Goal: Task Accomplishment & Management: Use online tool/utility

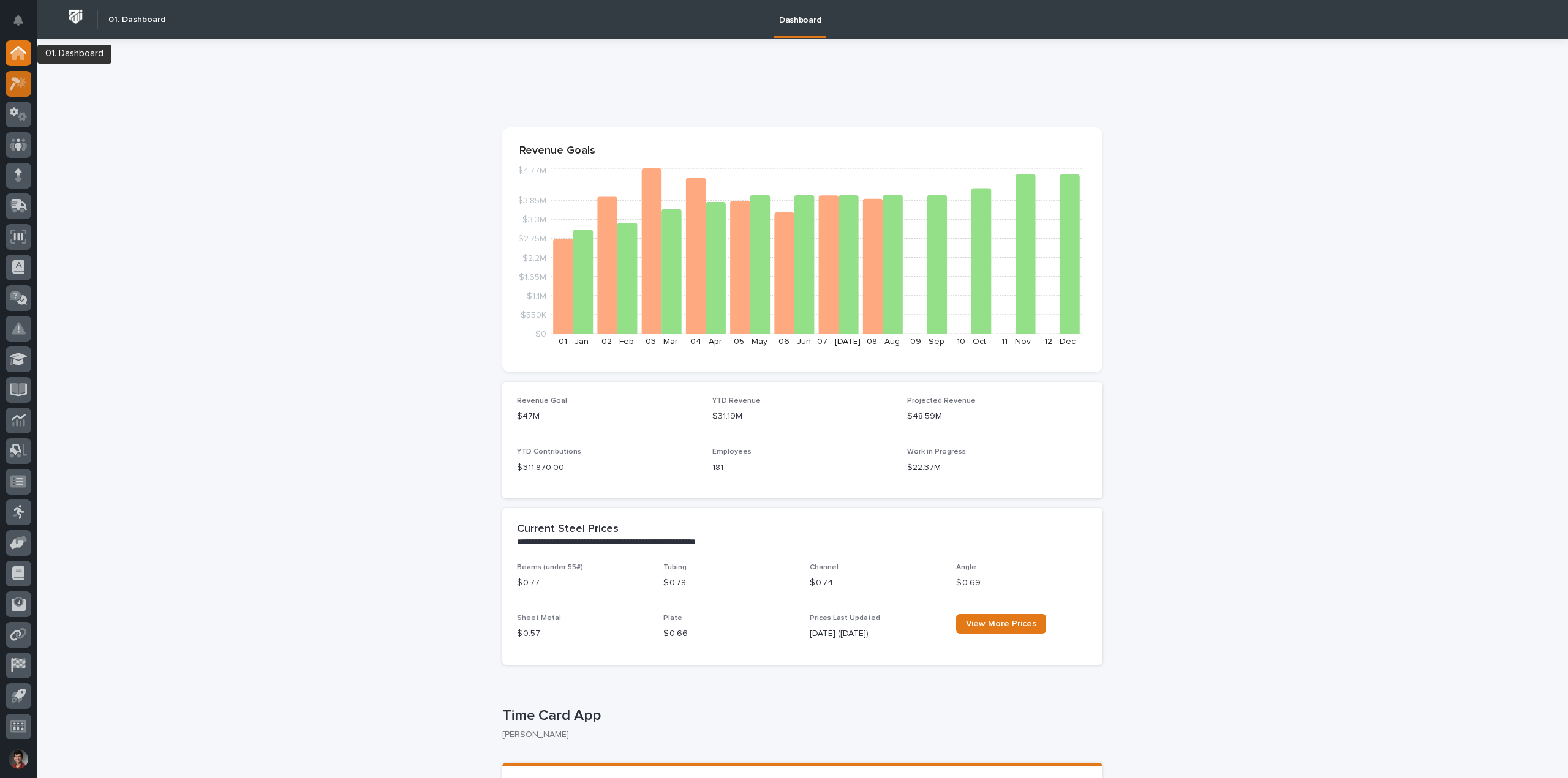
click at [19, 78] on icon at bounding box center [19, 84] width 18 height 14
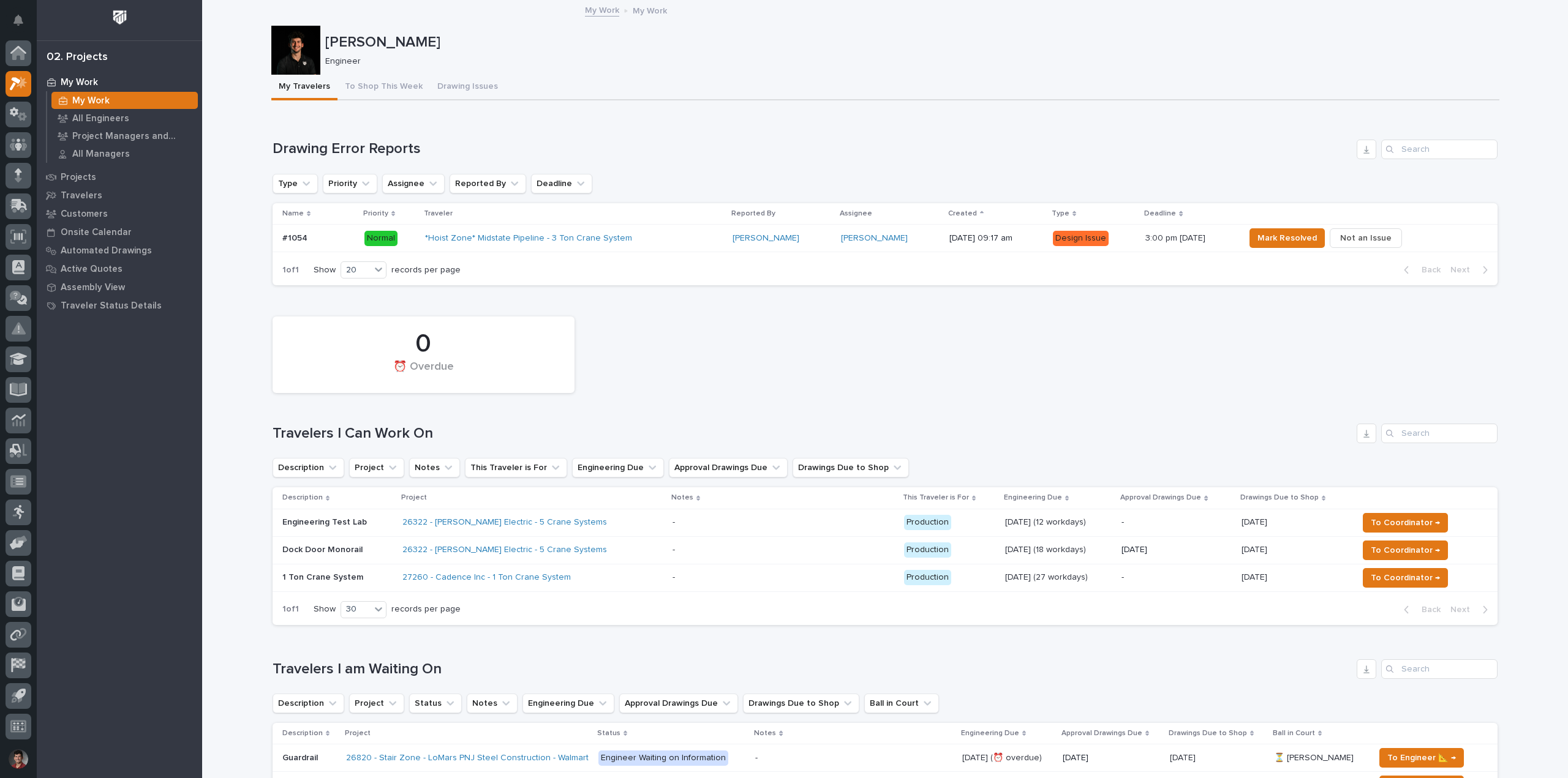
click at [658, 229] on div "*Hoist Zone* Midstate Pipeline - 3 Ton Crane System" at bounding box center [574, 238] width 298 height 21
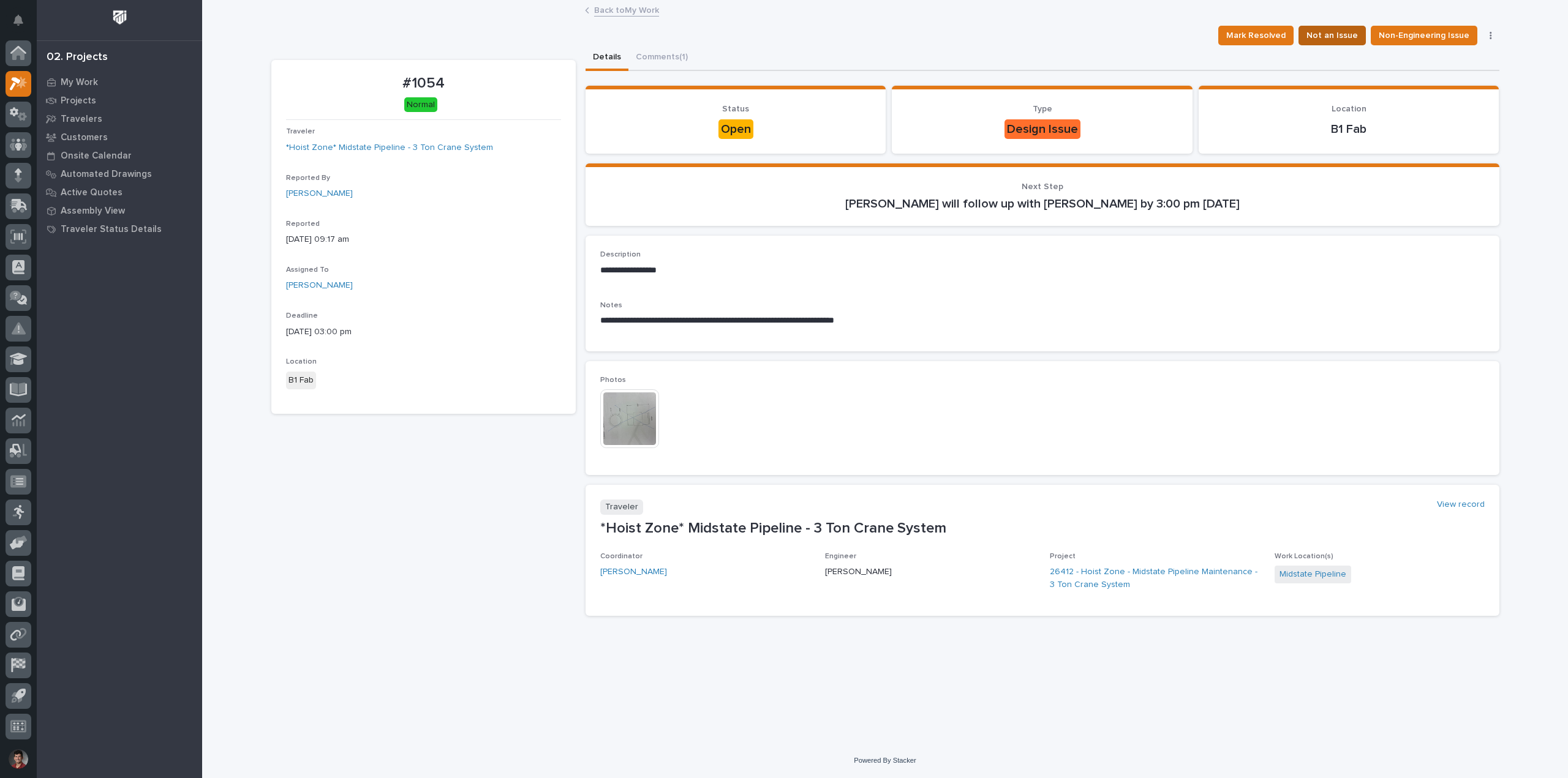
click at [1333, 38] on span "Not an Issue" at bounding box center [1332, 36] width 52 height 14
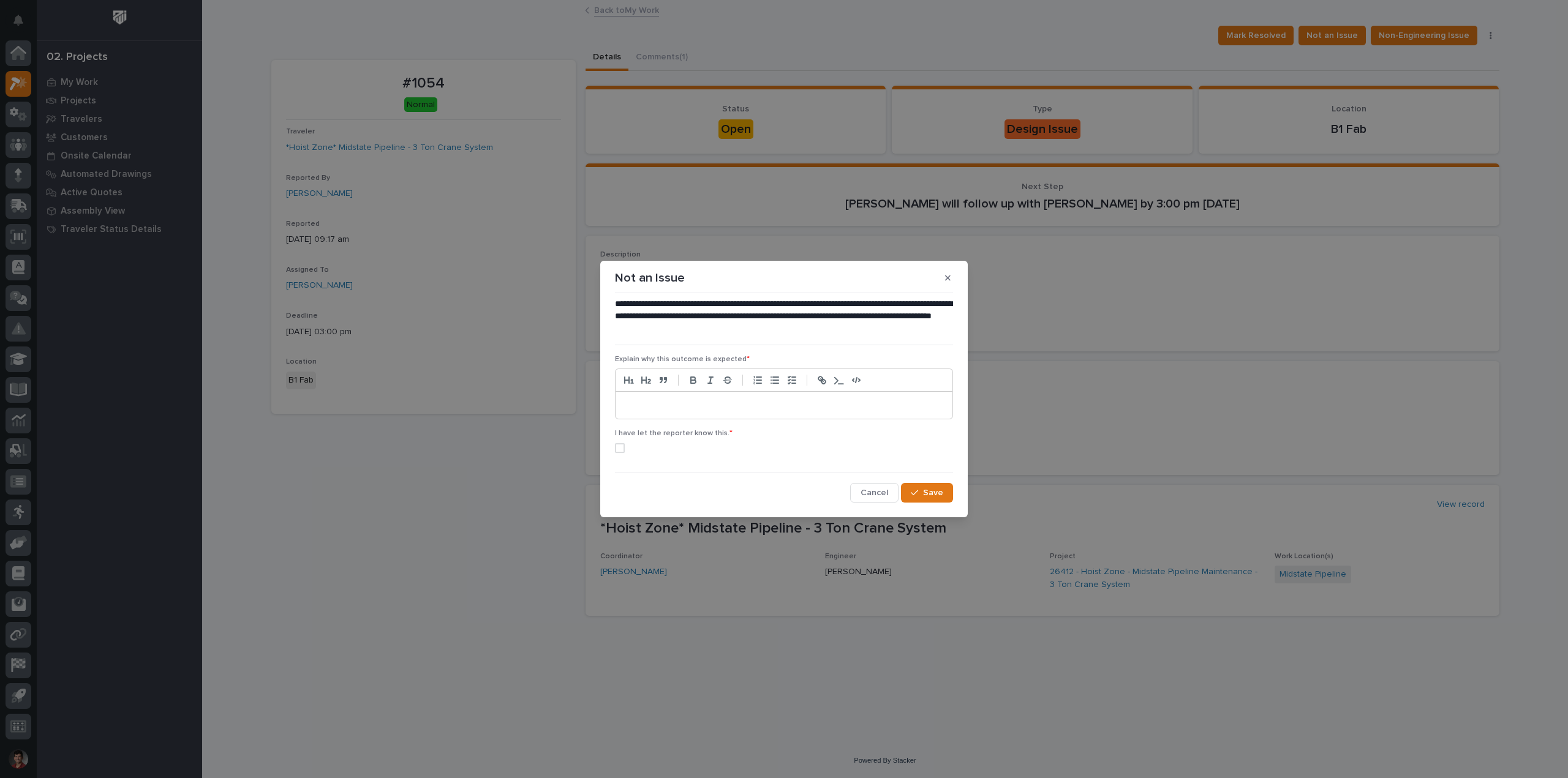
click at [823, 419] on div at bounding box center [784, 406] width 337 height 27
click at [945, 275] on button "button" at bounding box center [947, 278] width 21 height 20
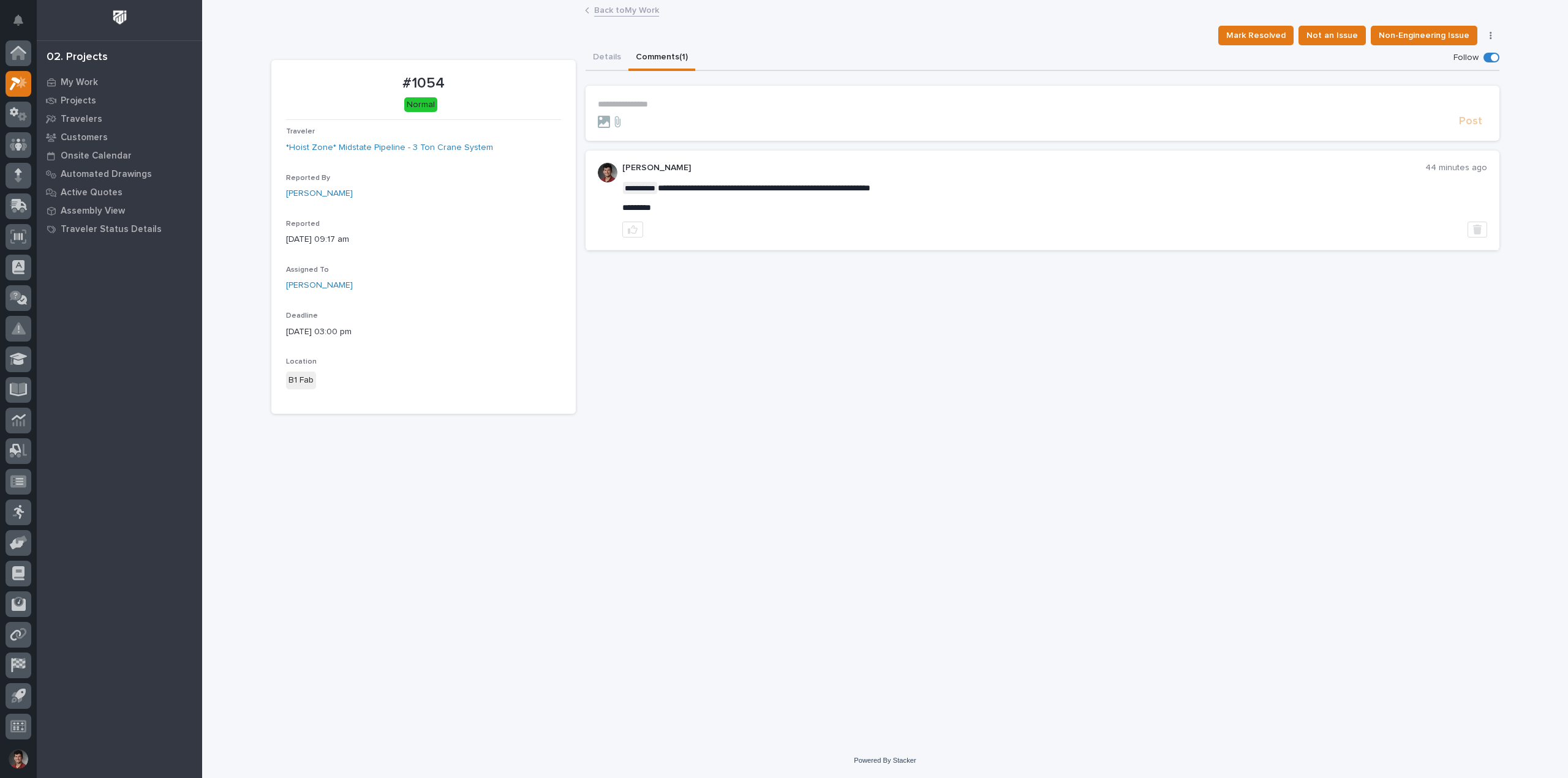
click at [651, 52] on button "Comments (1)" at bounding box center [661, 58] width 67 height 26
click at [605, 59] on button "Details" at bounding box center [607, 58] width 43 height 26
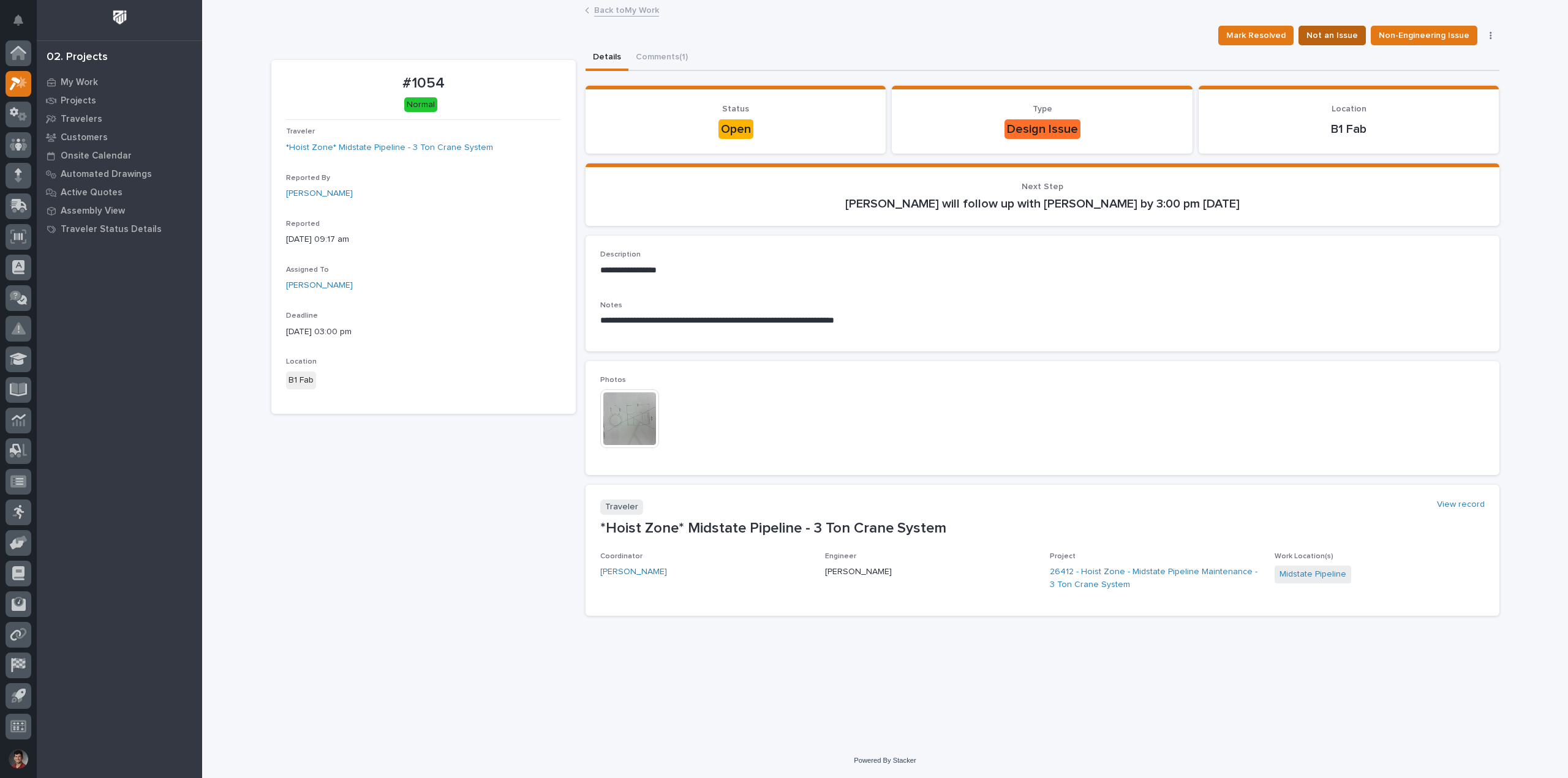
click at [1327, 33] on span "Not an Issue" at bounding box center [1332, 36] width 52 height 14
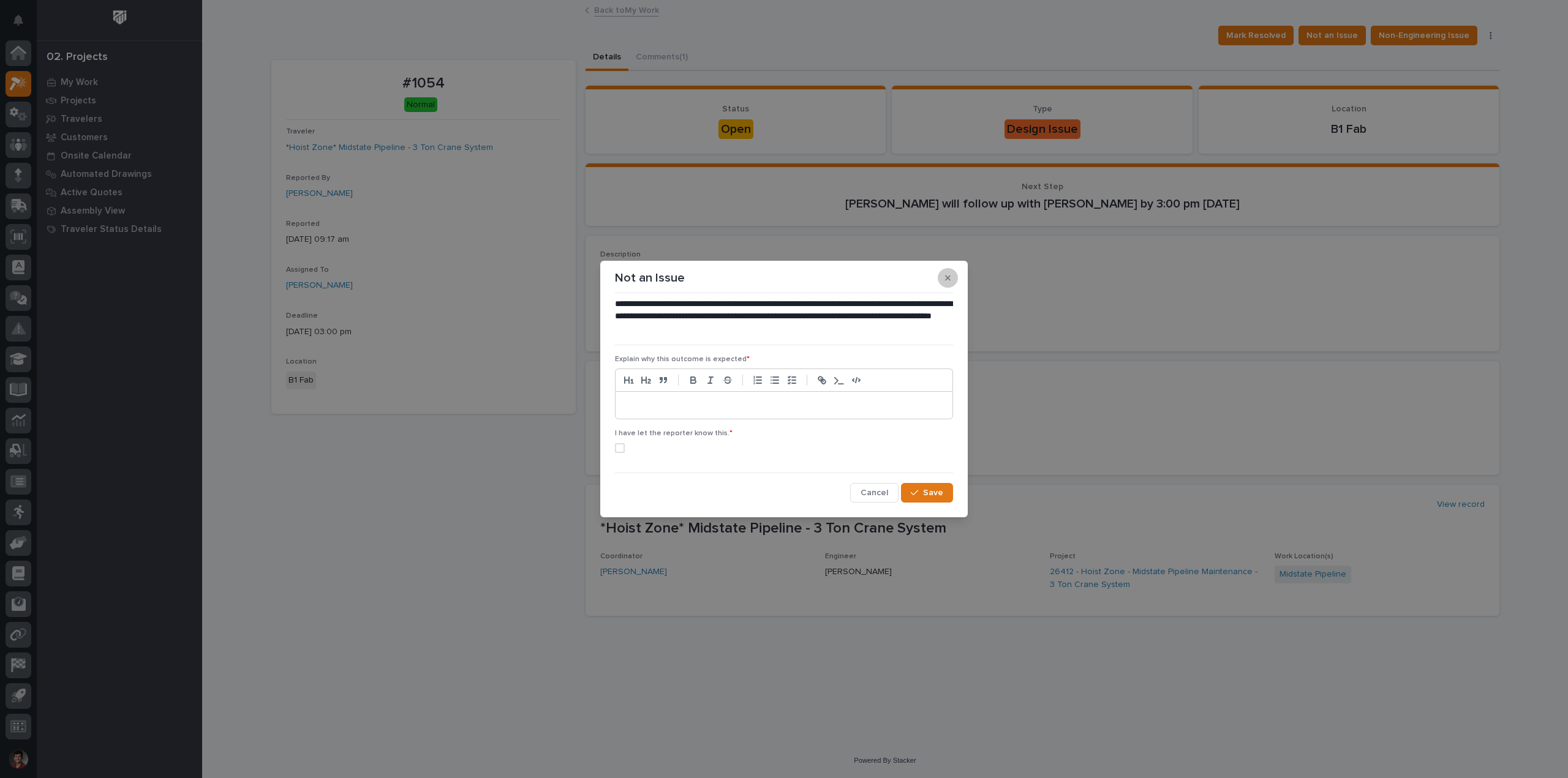
click at [947, 271] on button "button" at bounding box center [947, 278] width 21 height 20
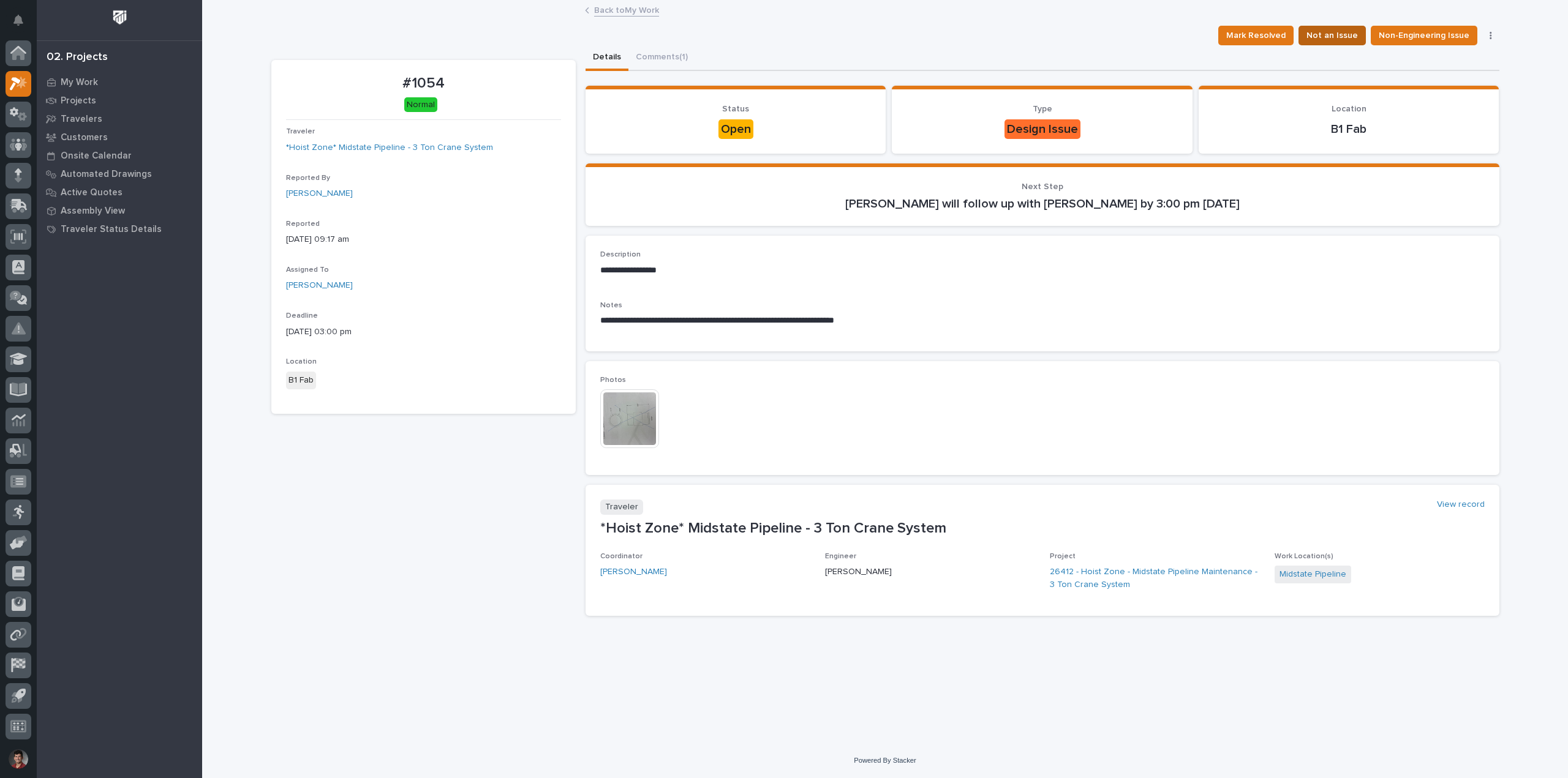
click at [1344, 36] on span "Not an Issue" at bounding box center [1332, 36] width 52 height 14
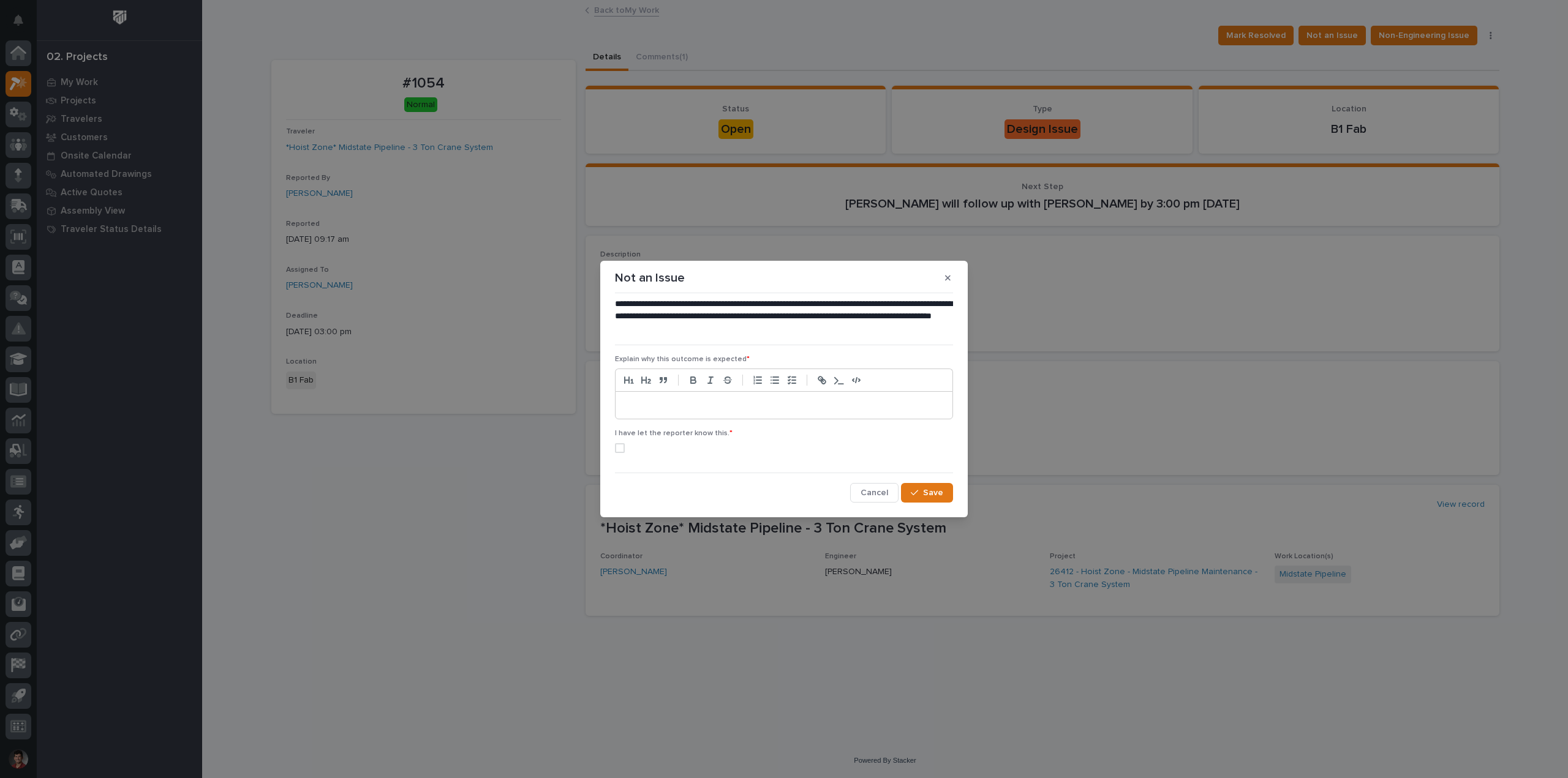
click at [685, 413] on div at bounding box center [784, 406] width 337 height 27
click at [620, 448] on span at bounding box center [619, 448] width 10 height 10
click at [923, 495] on div "button" at bounding box center [917, 493] width 13 height 9
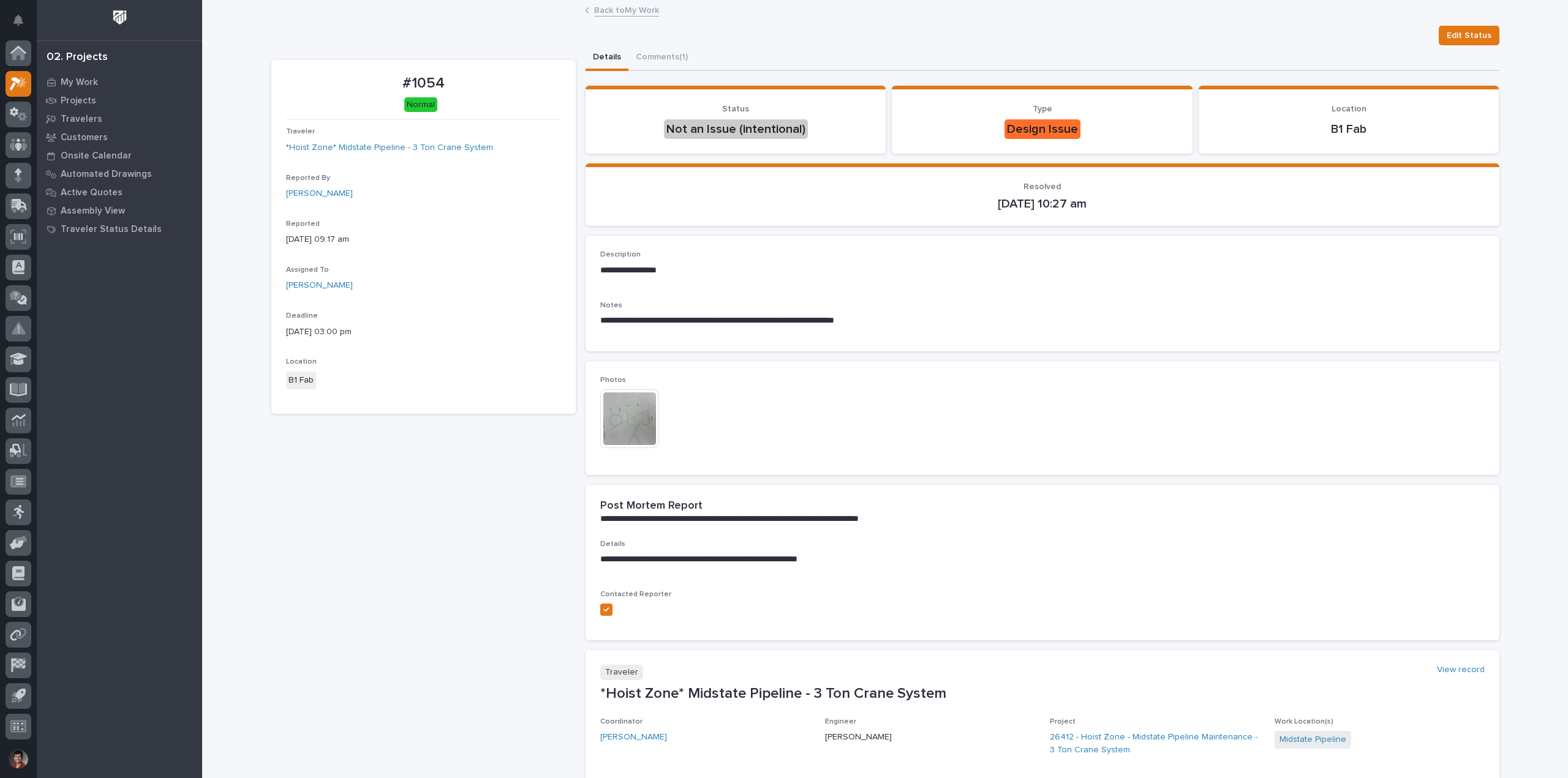
click at [635, 14] on link "Back to My Work" at bounding box center [626, 10] width 65 height 14
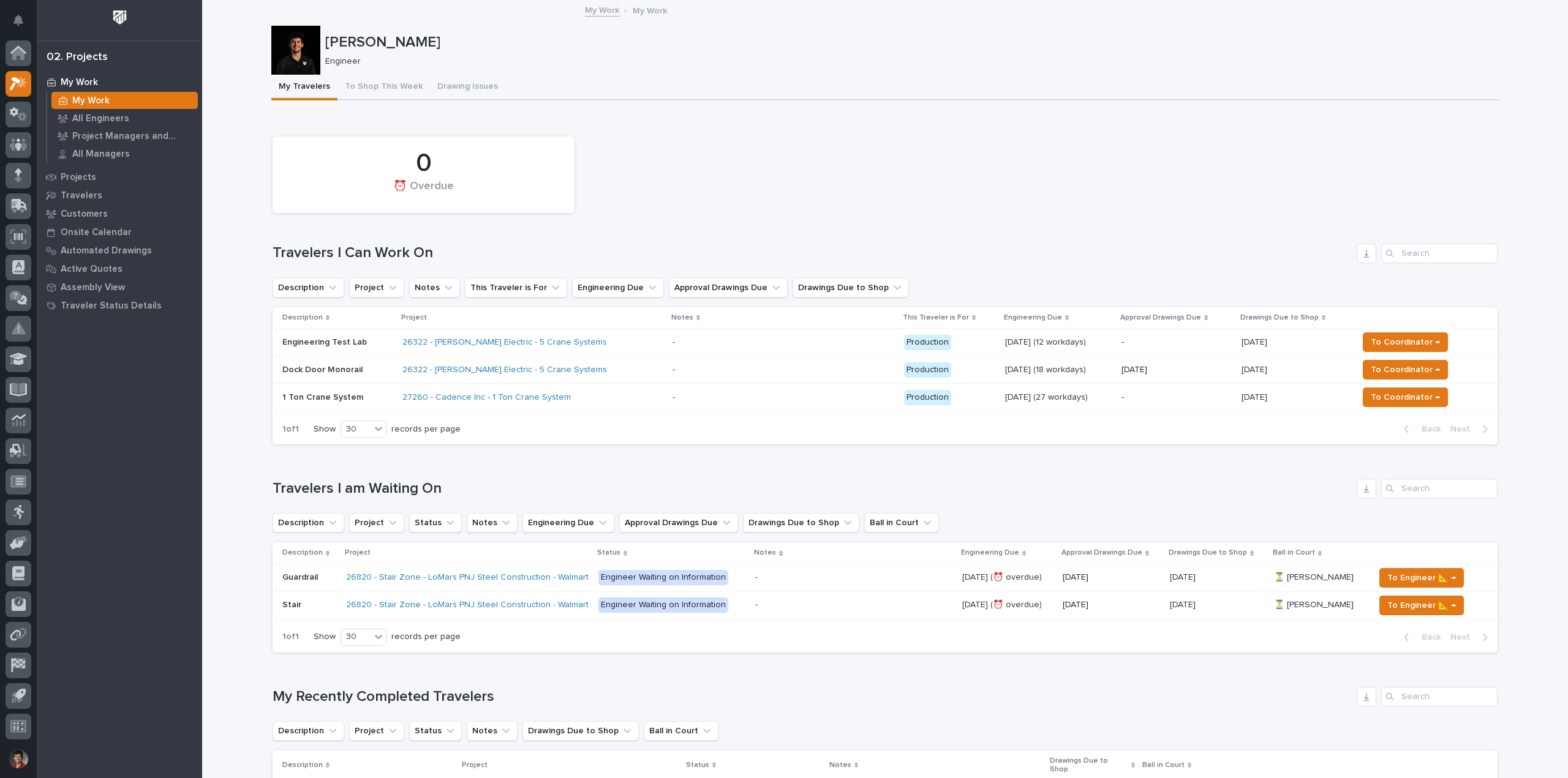
click at [272, 46] on div at bounding box center [296, 50] width 49 height 49
click at [296, 56] on div at bounding box center [296, 50] width 49 height 49
click at [661, 68] on div "[PERSON_NAME] Engineer" at bounding box center [885, 50] width 1228 height 49
